Goal: Task Accomplishment & Management: Complete application form

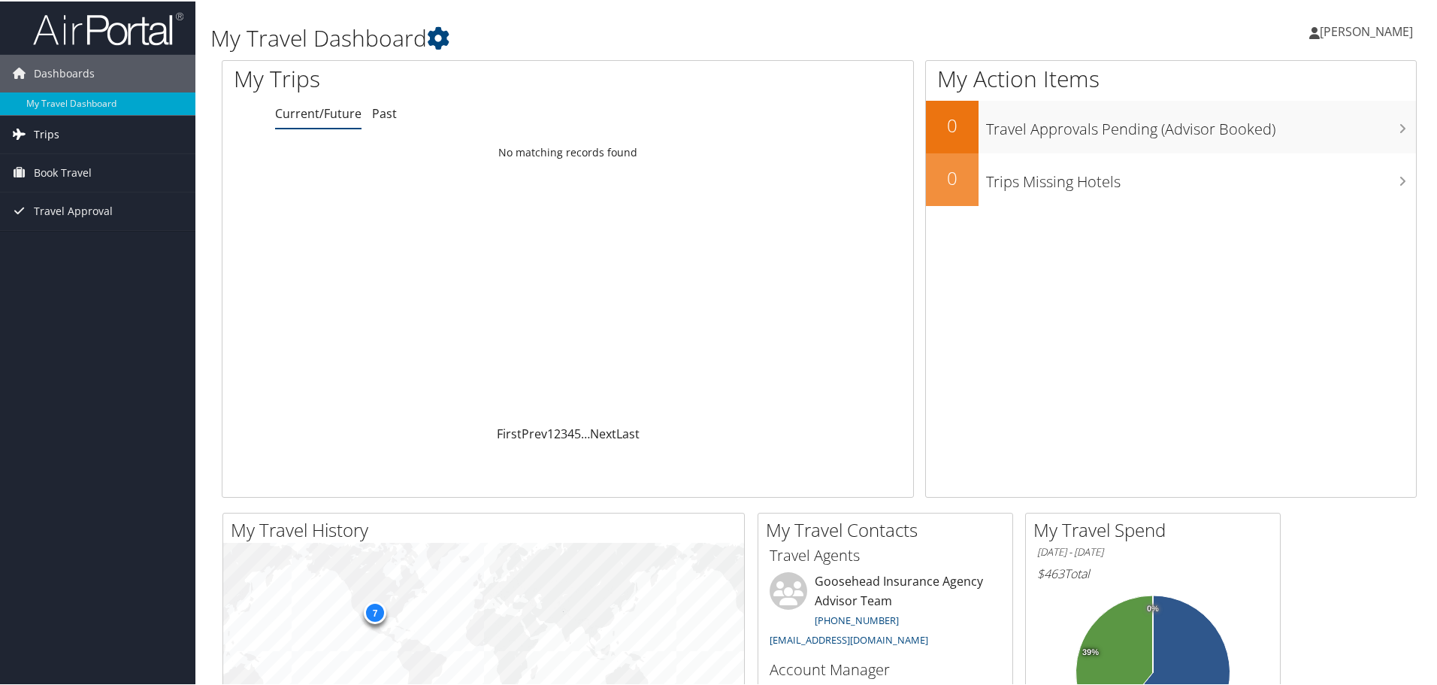
click at [68, 137] on link "Trips" at bounding box center [97, 133] width 195 height 38
click at [61, 236] on span "Book Travel" at bounding box center [63, 239] width 58 height 38
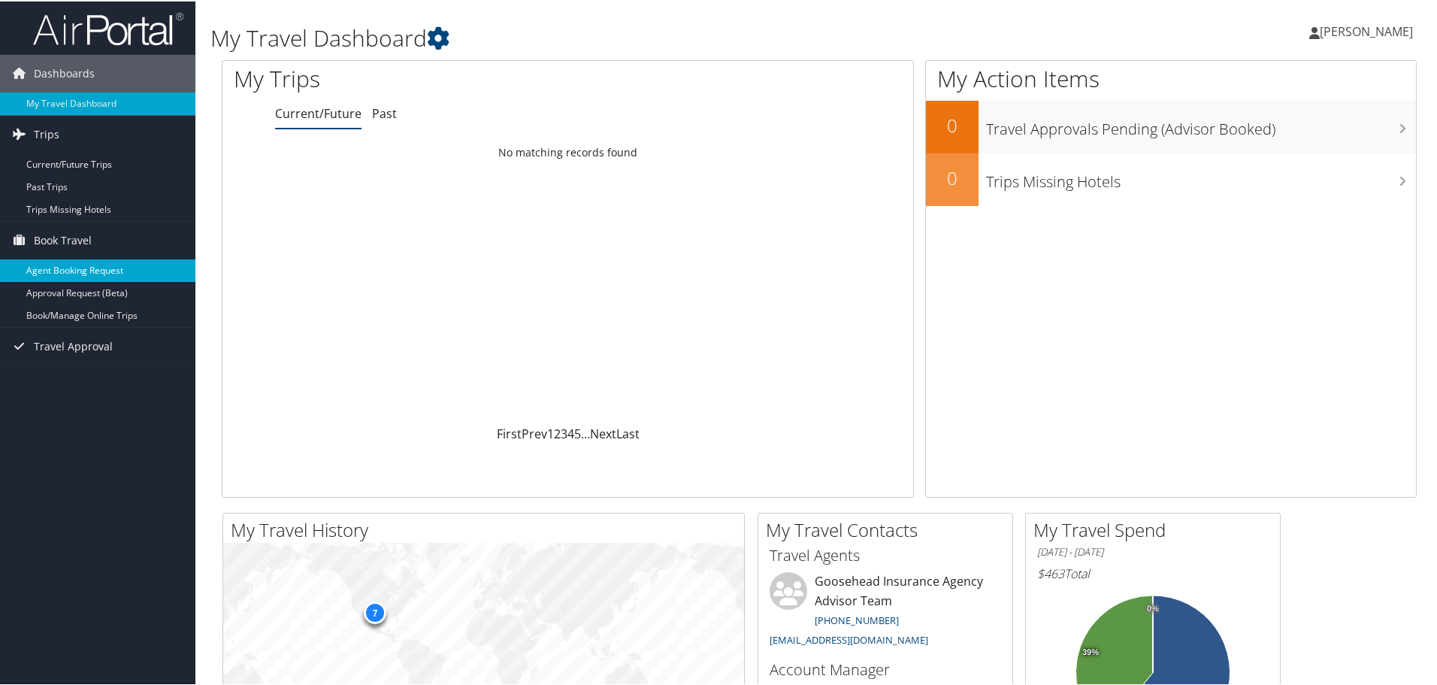
click at [63, 266] on link "Agent Booking Request" at bounding box center [97, 269] width 195 height 23
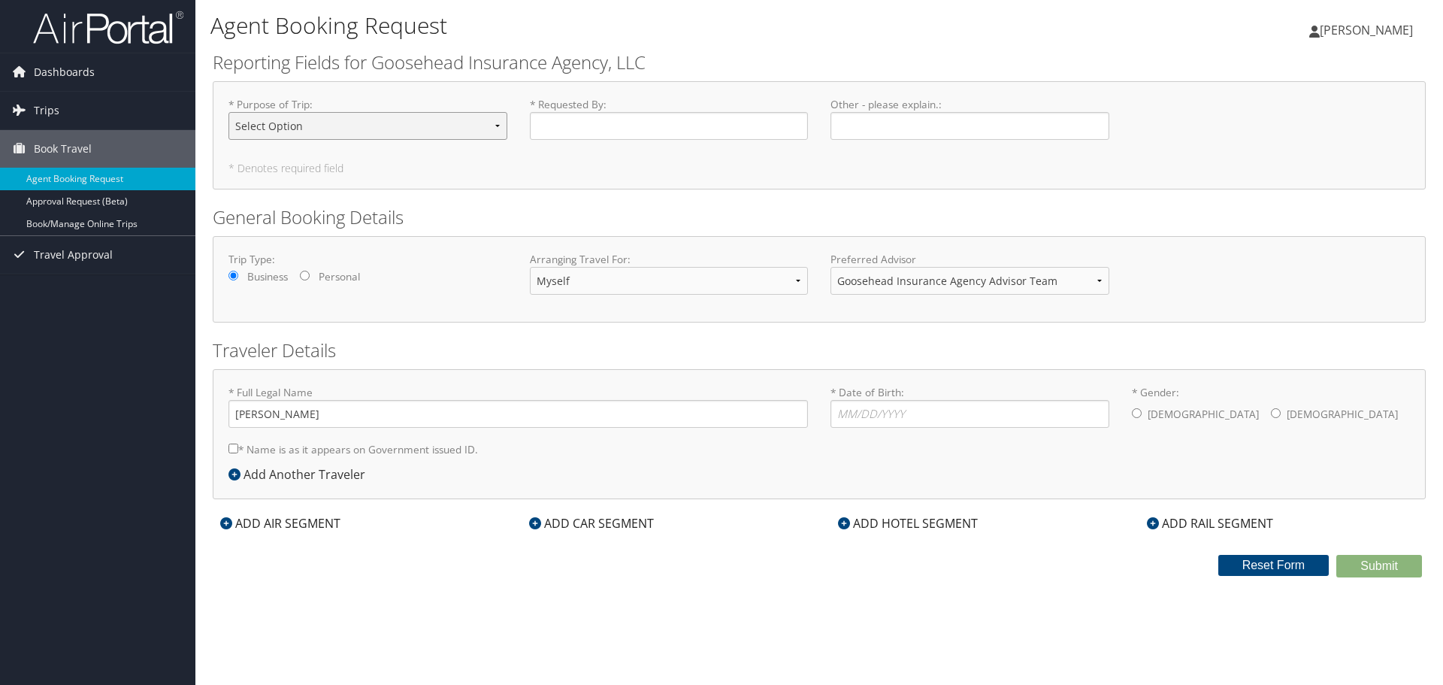
click at [451, 124] on select "Select Option Agency Site Visit - Support Campus Recruiting Visit Carrier Partn…" at bounding box center [368, 126] width 279 height 28
click at [550, 171] on h5 "* Denotes required field" at bounding box center [820, 168] width 1182 height 11
click at [868, 419] on input "* Date of Birth: Invalid Date" at bounding box center [970, 414] width 279 height 28
type input "04/20/2003"
click at [1271, 417] on input "* Gender: Male Female" at bounding box center [1276, 413] width 10 height 10
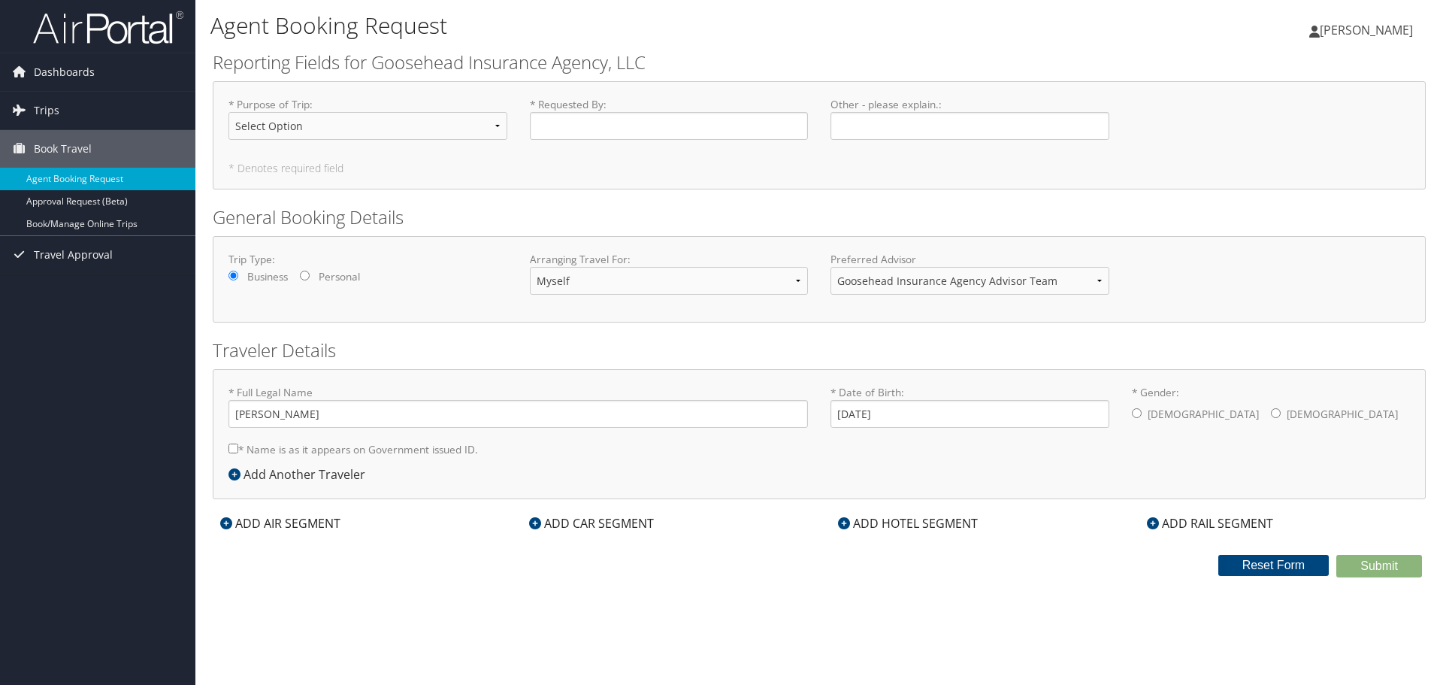
radio input "true"
click at [492, 132] on select "Select Option Agency Site Visit - Support Campus Recruiting Visit Carrier Partn…" at bounding box center [368, 126] width 279 height 28
select select "Other"
click at [229, 112] on select "Select Option Agency Site Visit - Support Campus Recruiting Visit Carrier Partn…" at bounding box center [368, 126] width 279 height 28
click at [886, 128] on input "Other - please explain. : Required" at bounding box center [970, 126] width 279 height 28
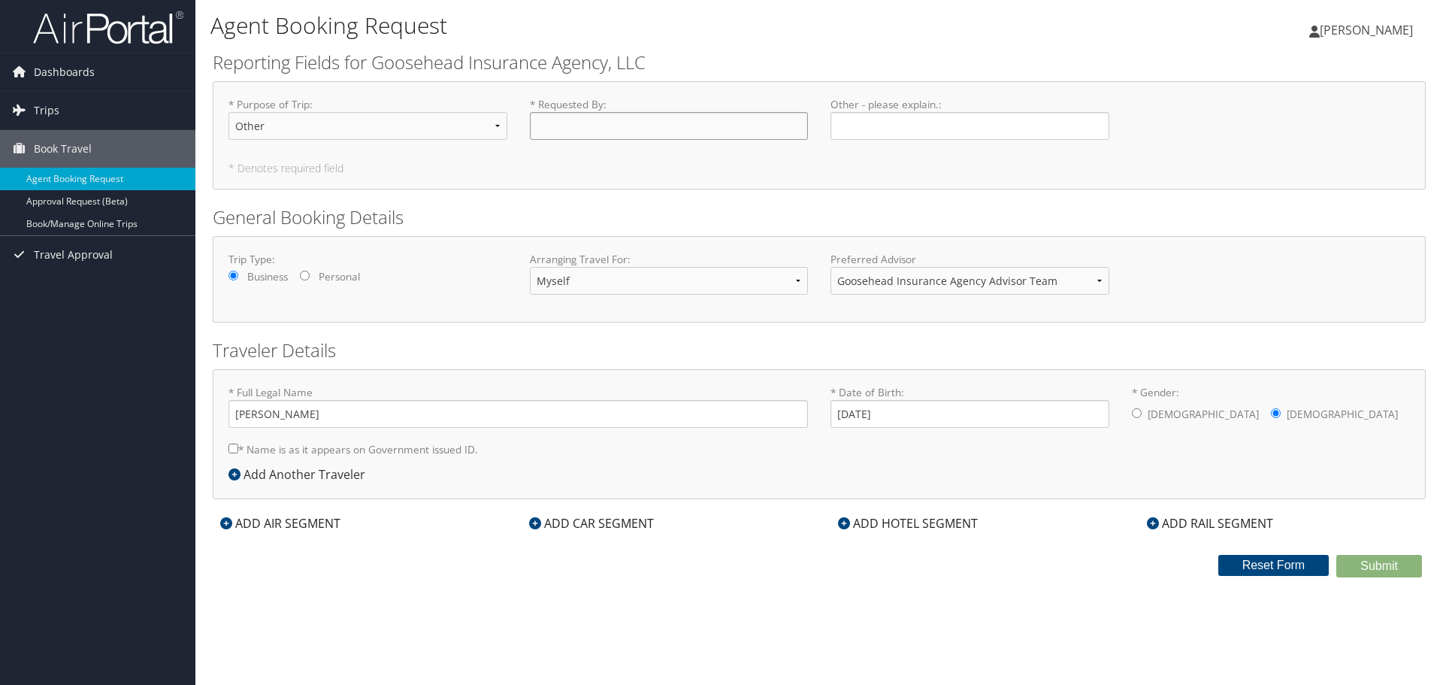
click at [742, 129] on input "* Requested By : Required" at bounding box center [669, 126] width 279 height 28
type input "[PERSON_NAME]"
click at [891, 118] on input "Other - please explain. : Required" at bounding box center [970, 126] width 279 height 28
